Goal: Information Seeking & Learning: Find specific fact

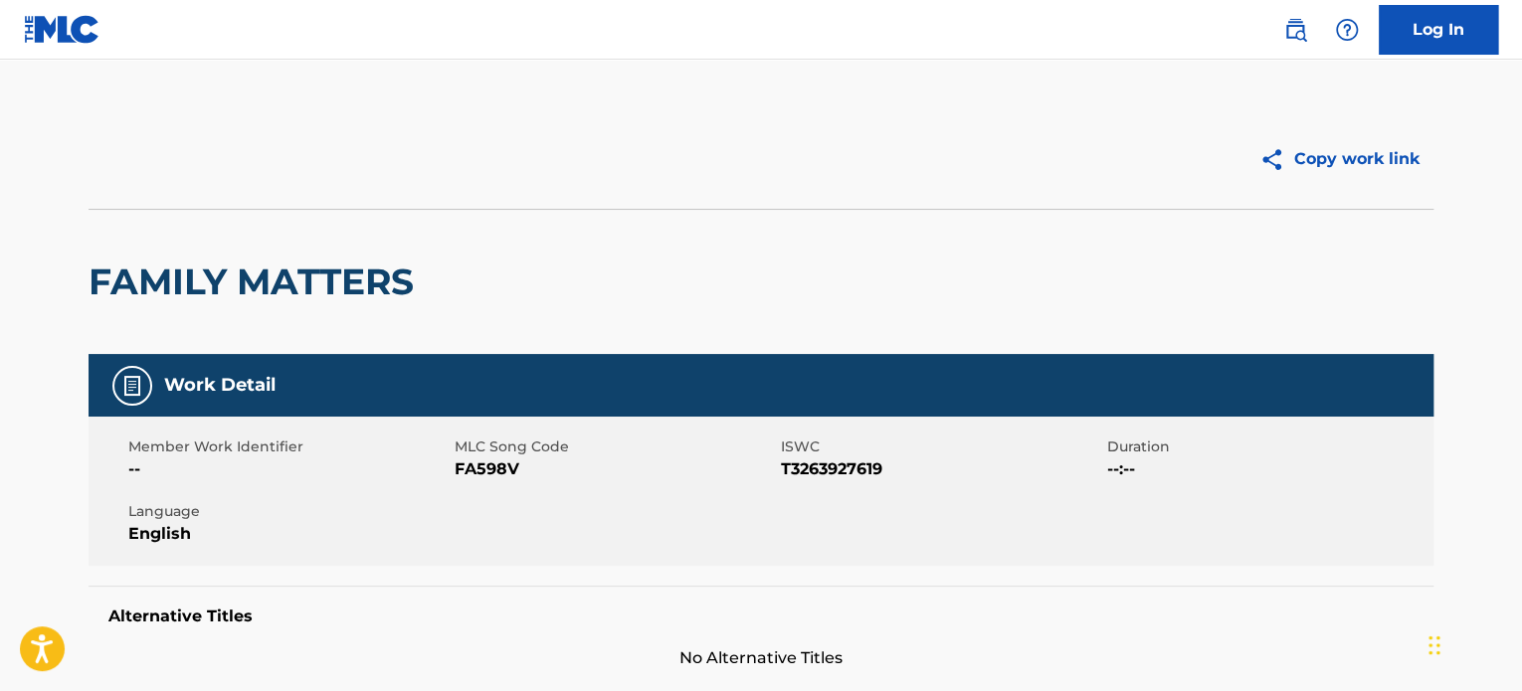
drag, startPoint x: 1300, startPoint y: 40, endPoint x: 1258, endPoint y: 47, distance: 42.3
click at [1300, 40] on img at bounding box center [1295, 30] width 24 height 24
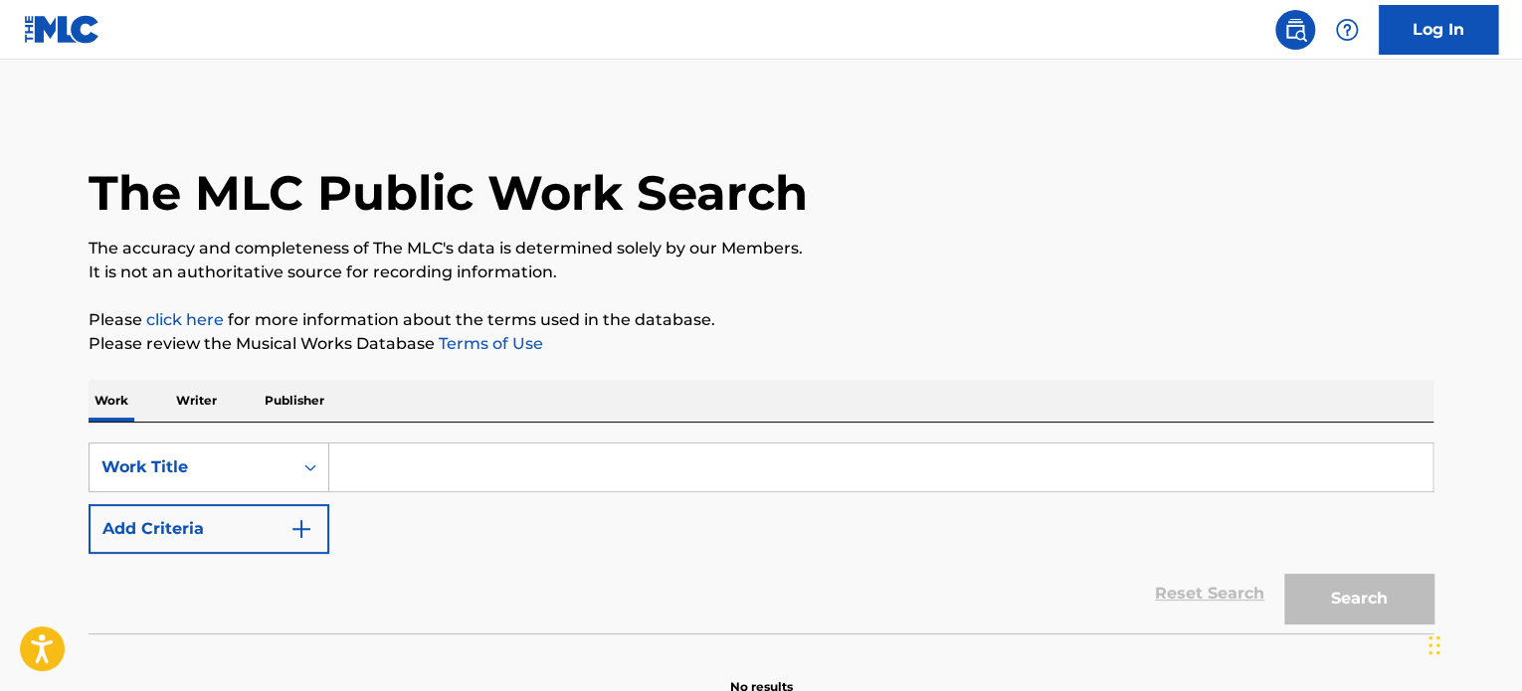
click at [420, 447] on input "Search Form" at bounding box center [880, 468] width 1103 height 48
paste input "Torches"
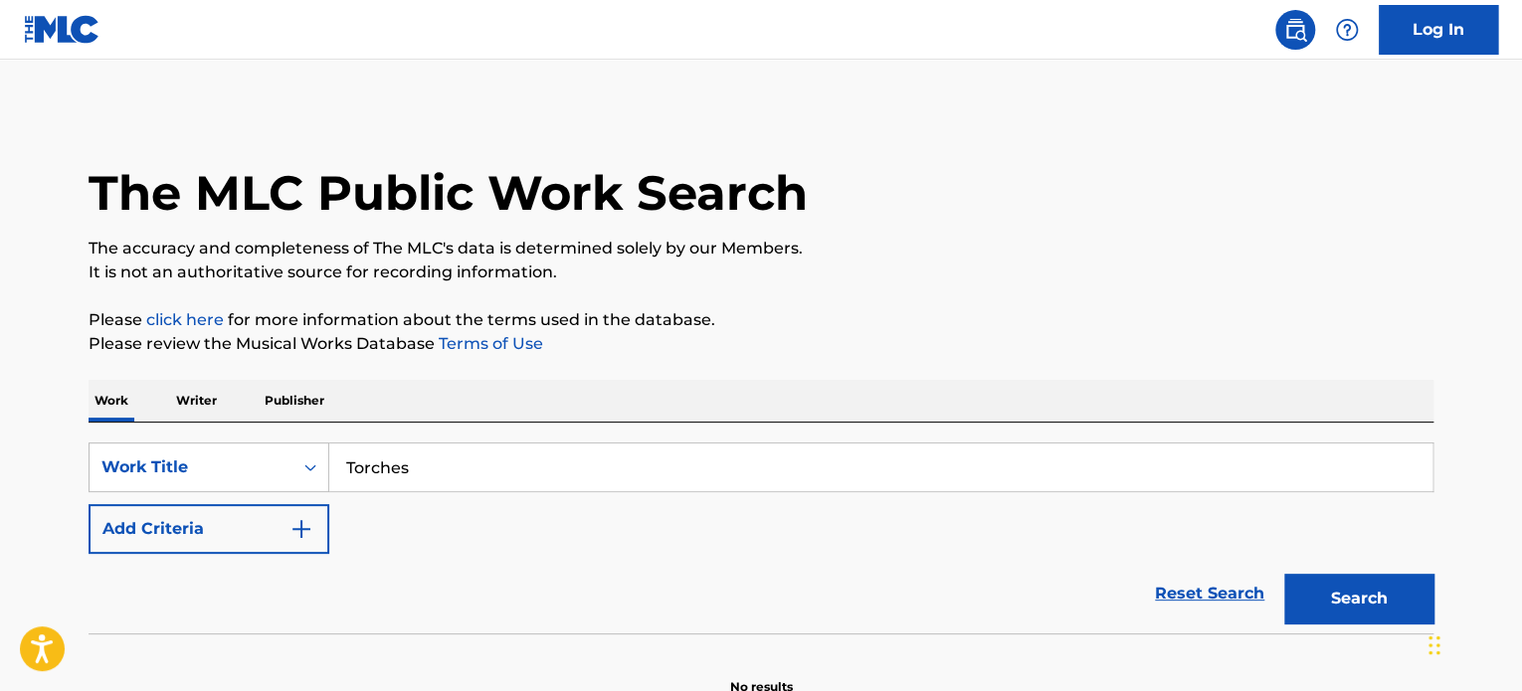
type input "Torches"
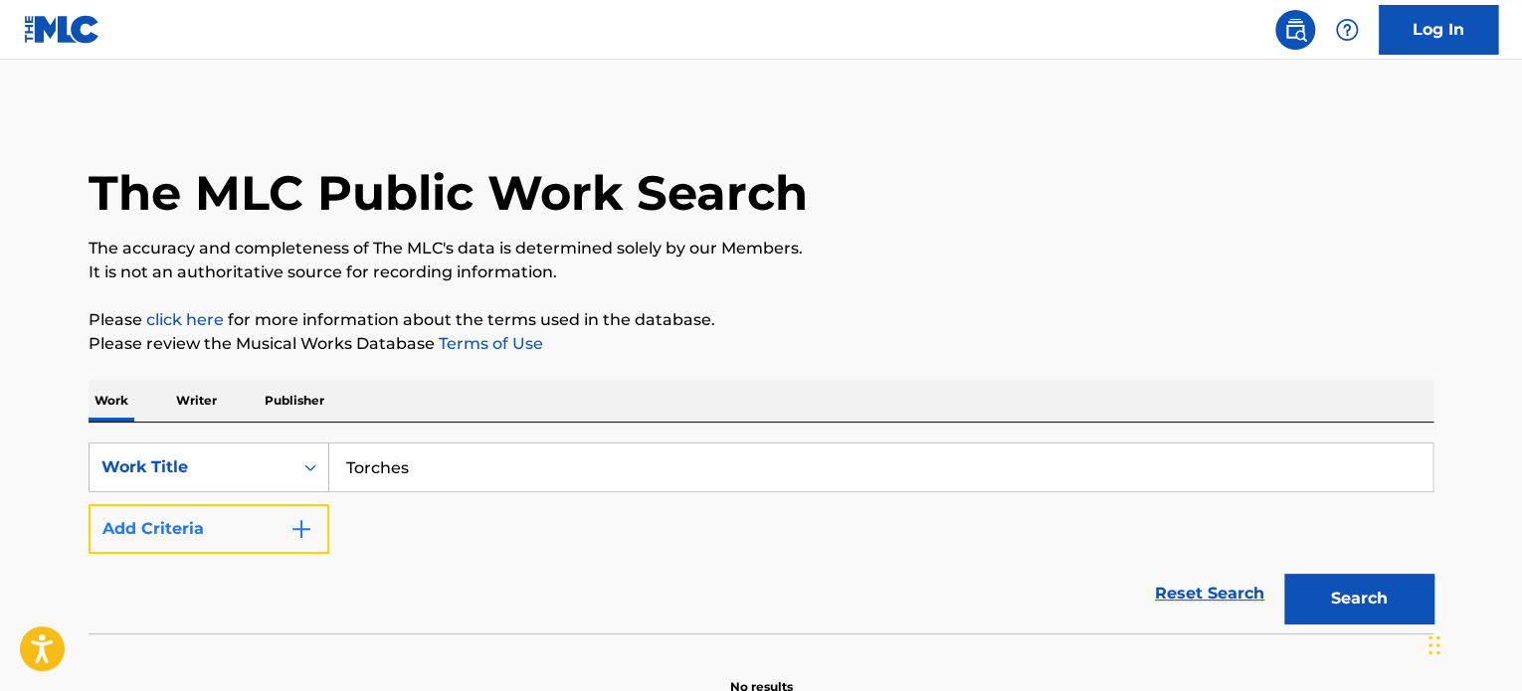
click at [252, 543] on button "Add Criteria" at bounding box center [209, 529] width 241 height 50
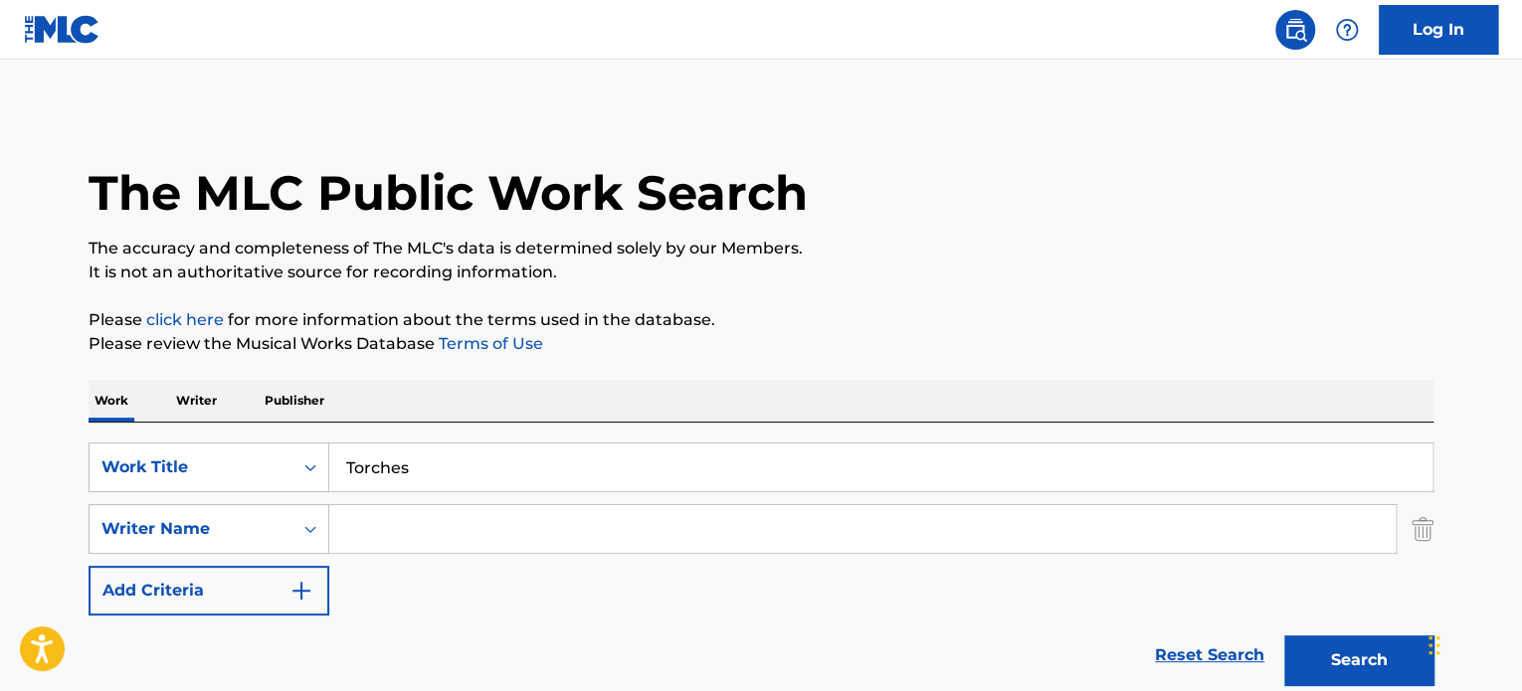
click at [384, 530] on input "Search Form" at bounding box center [862, 529] width 1066 height 48
paste input "[PERSON_NAME]"
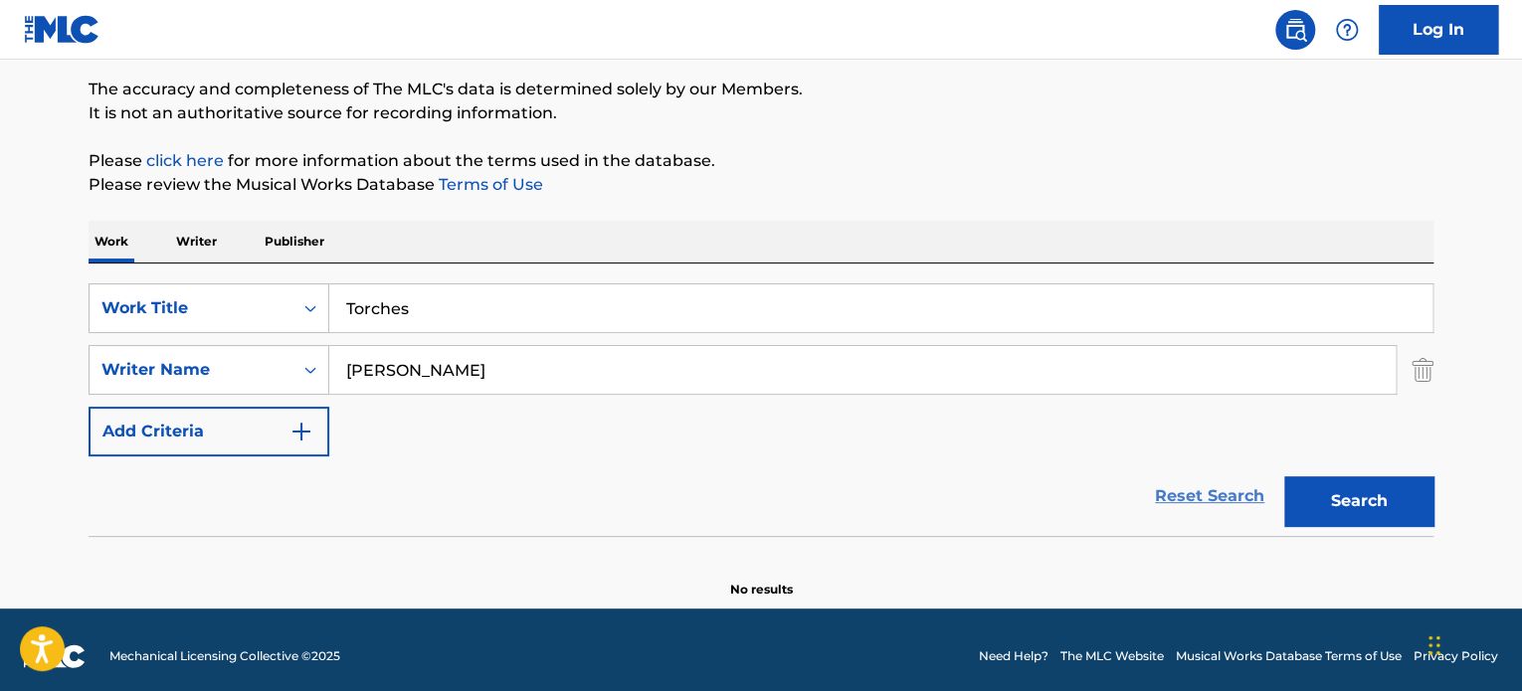
scroll to position [171, 0]
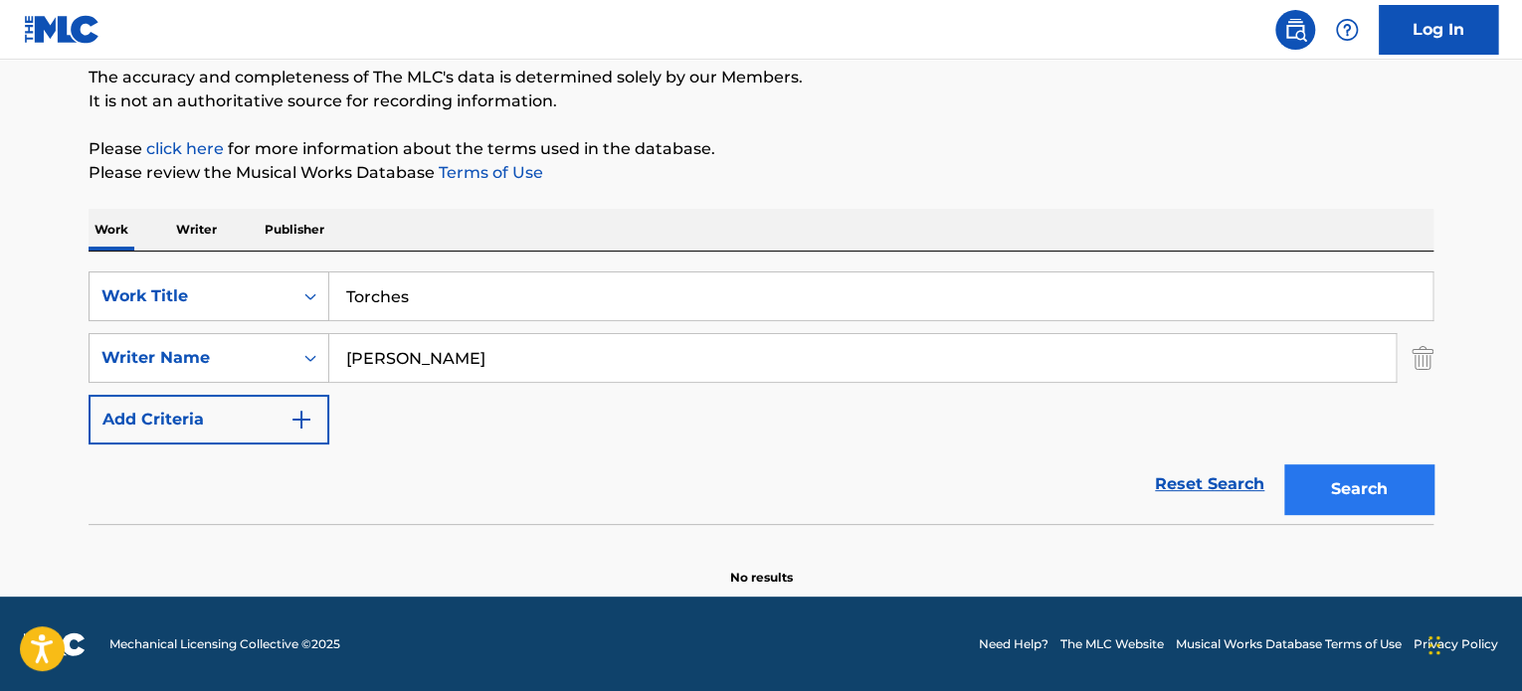
type input "[PERSON_NAME]"
click at [1335, 485] on button "Search" at bounding box center [1358, 489] width 149 height 50
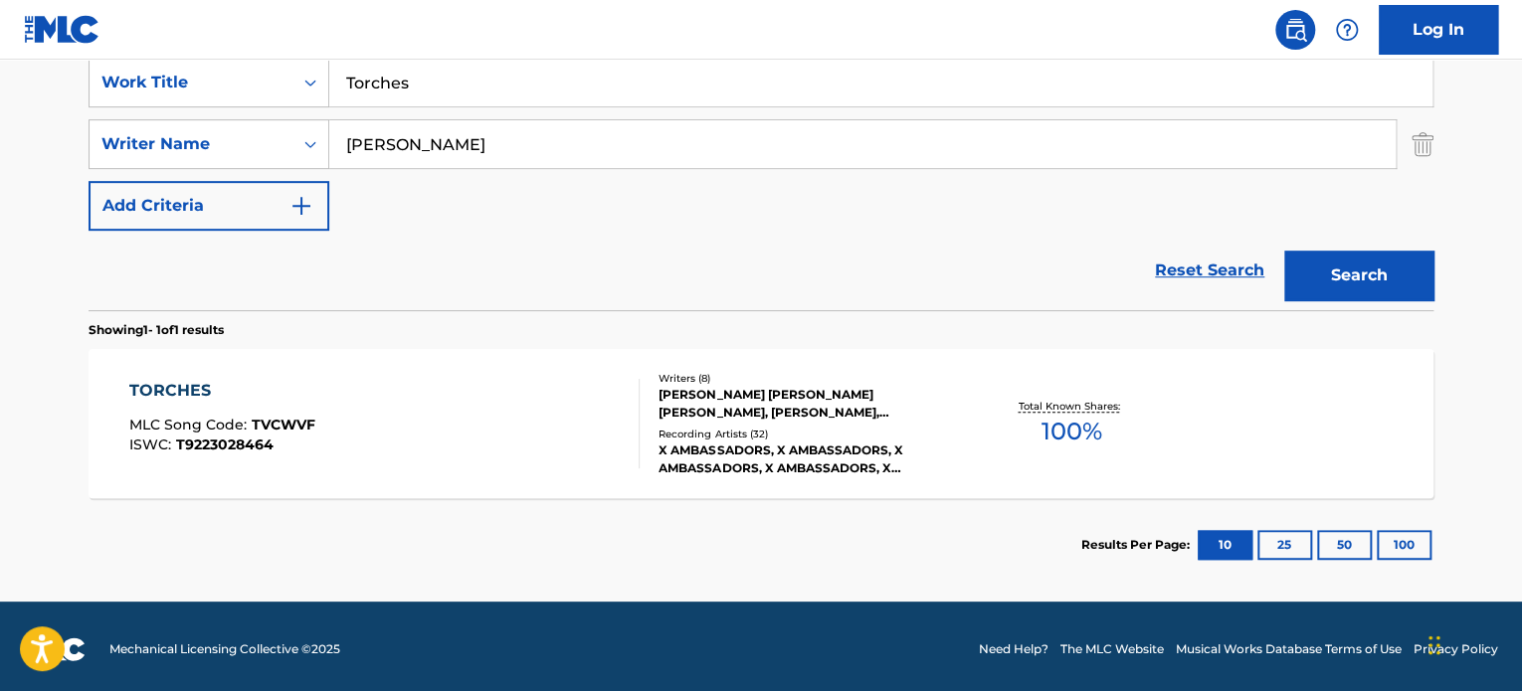
scroll to position [390, 0]
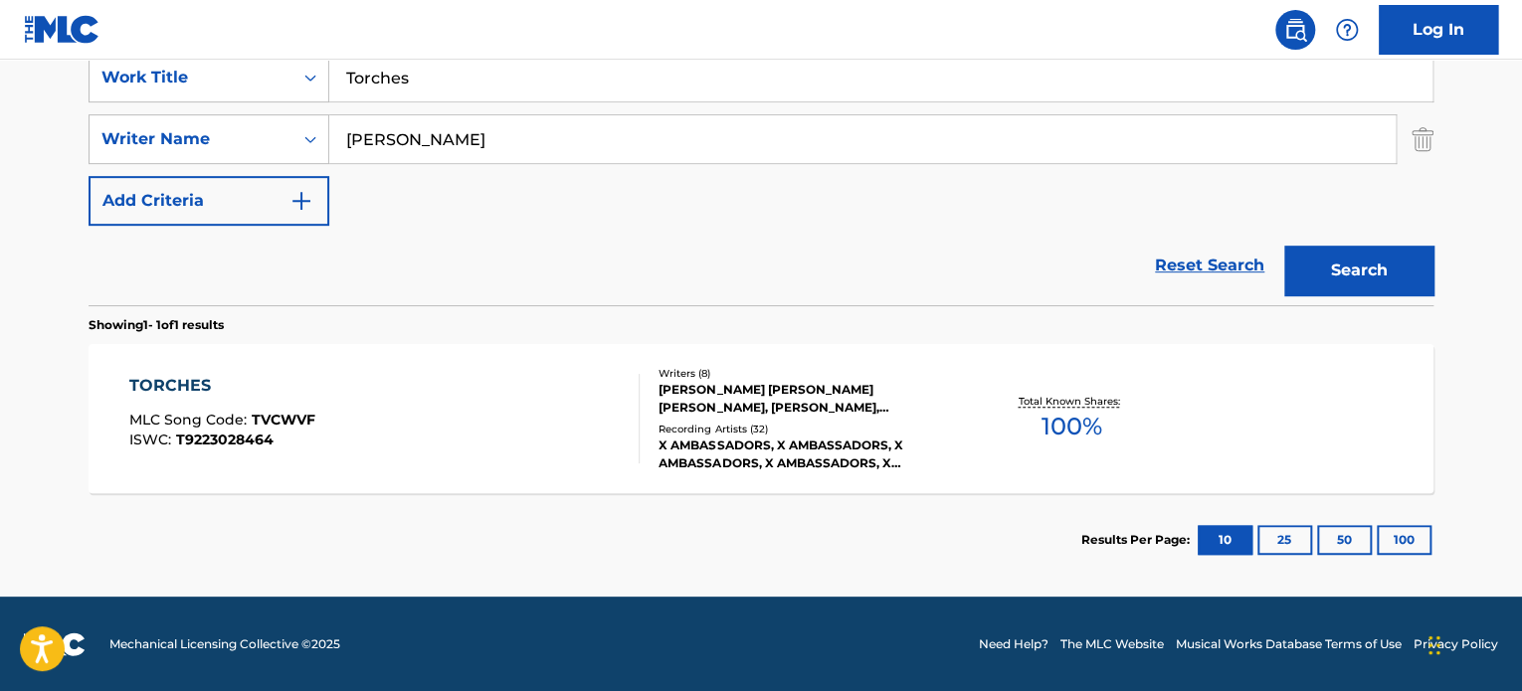
click at [534, 421] on div "TORCHES MLC Song Code : TVCWVF ISWC : T9223028464" at bounding box center [384, 419] width 511 height 90
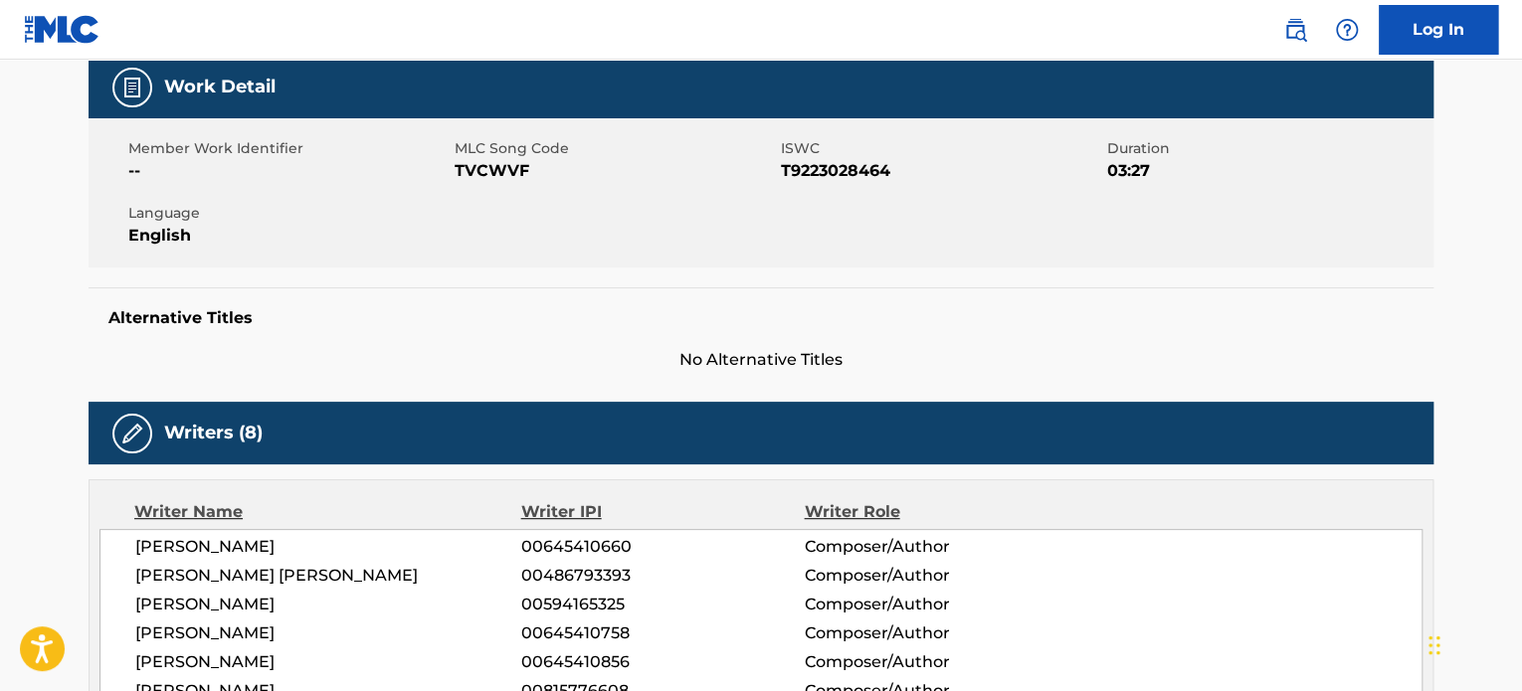
scroll to position [597, 0]
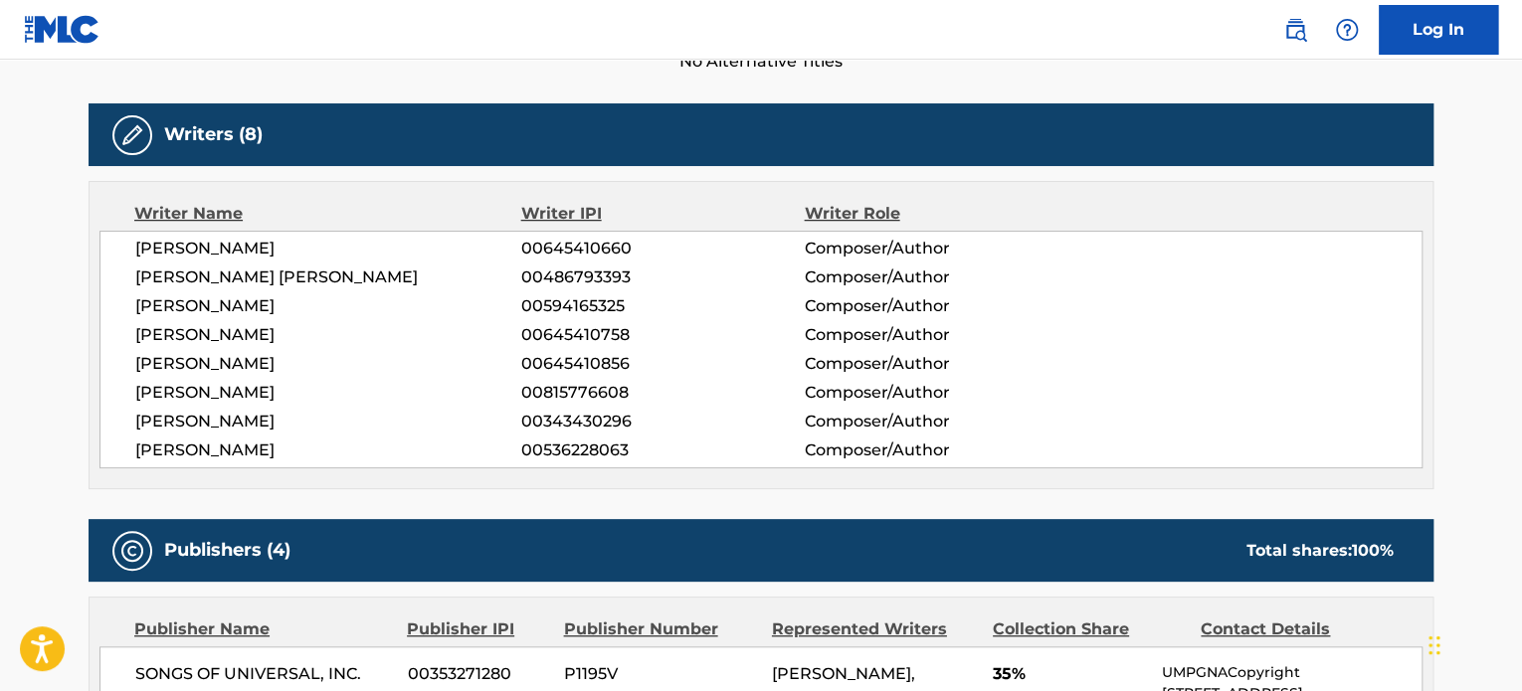
drag, startPoint x: 317, startPoint y: 332, endPoint x: 133, endPoint y: 339, distance: 184.1
click at [133, 339] on div "[PERSON_NAME] 00645410660 Composer/Author [PERSON_NAME] [PERSON_NAME] 004867933…" at bounding box center [760, 350] width 1323 height 238
